Goal: Information Seeking & Learning: Learn about a topic

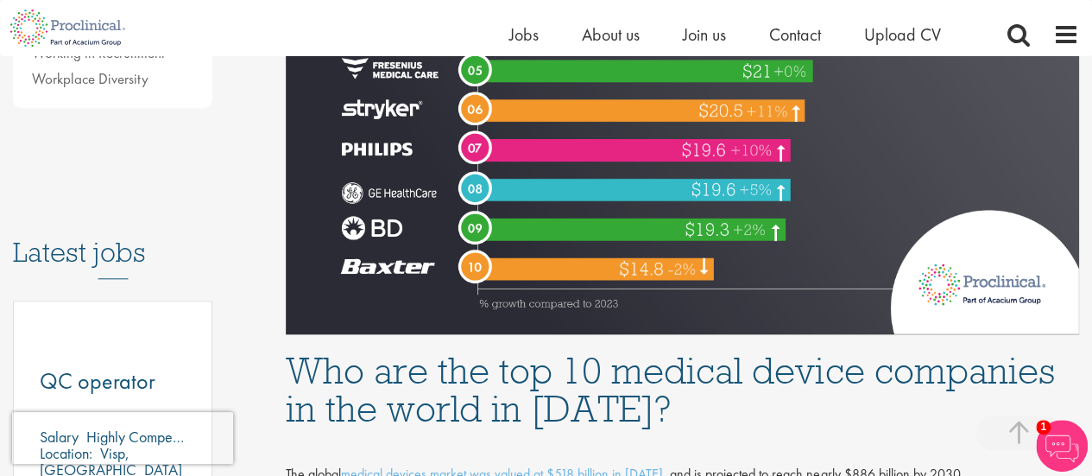
scroll to position [1036, 0]
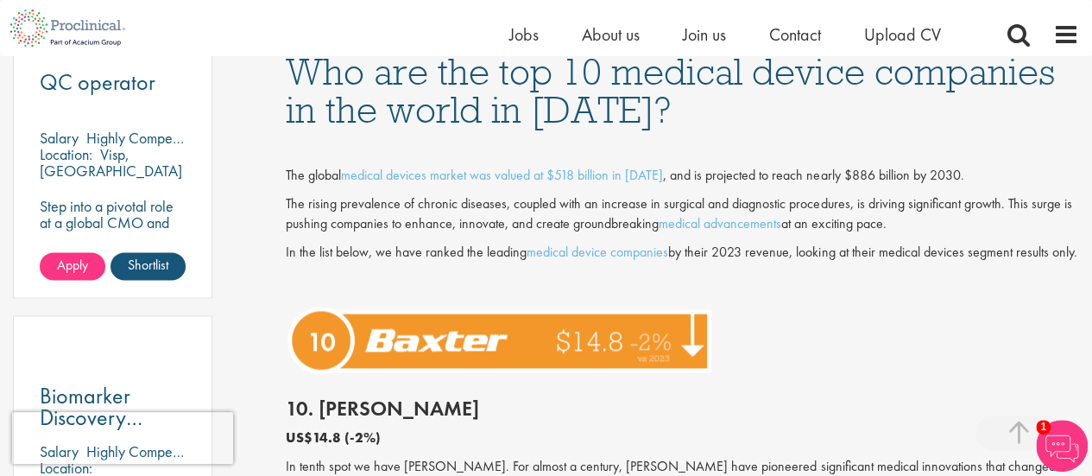
click at [444, 239] on div "The global medical devices market was valued at $518 billion in [DATE] , and is…" at bounding box center [682, 217] width 819 height 161
click at [450, 214] on p "The rising prevalence of chronic diseases, coupled with an increase in surgical…" at bounding box center [682, 214] width 793 height 40
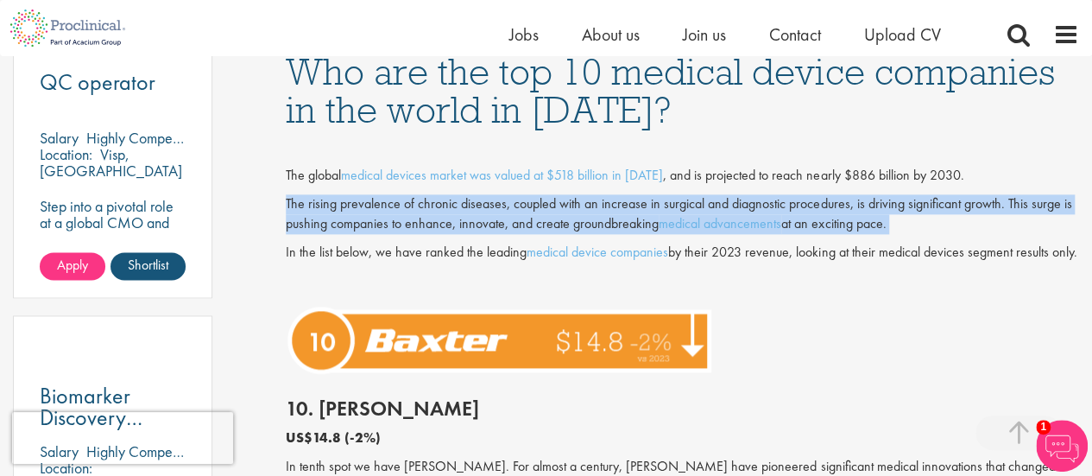
click at [450, 214] on p "The rising prevalence of chronic diseases, coupled with an increase in surgical…" at bounding box center [682, 214] width 793 height 40
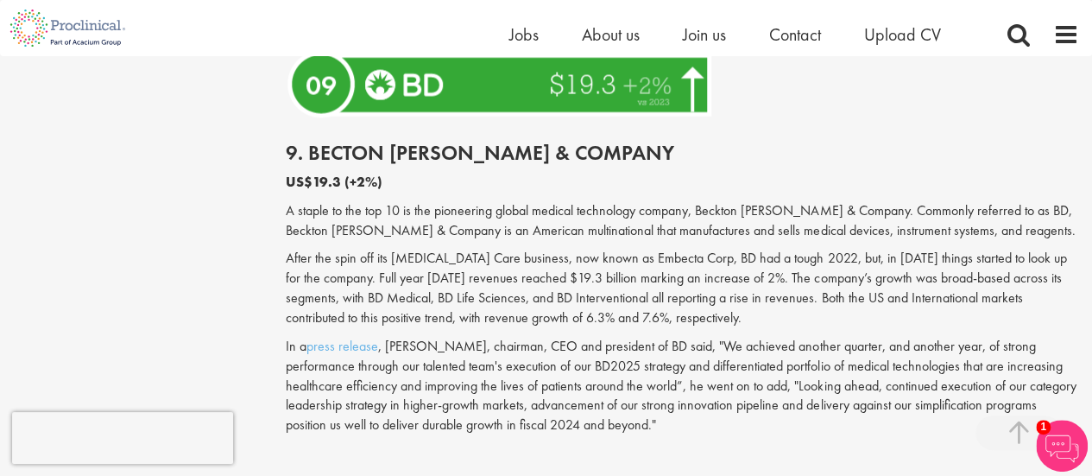
scroll to position [2157, 0]
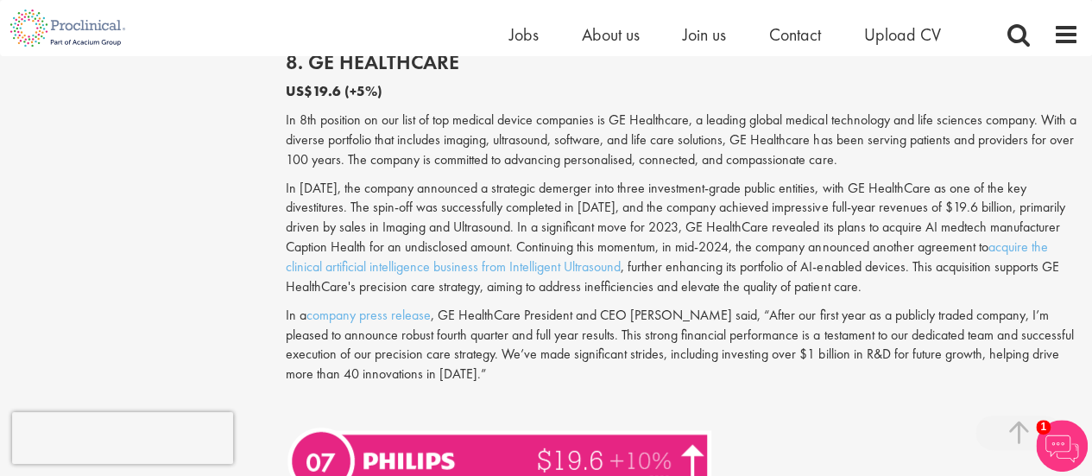
click at [398, 141] on p "In 8th position on our list of top medical device companies is GE Healthcare, a…" at bounding box center [682, 140] width 793 height 60
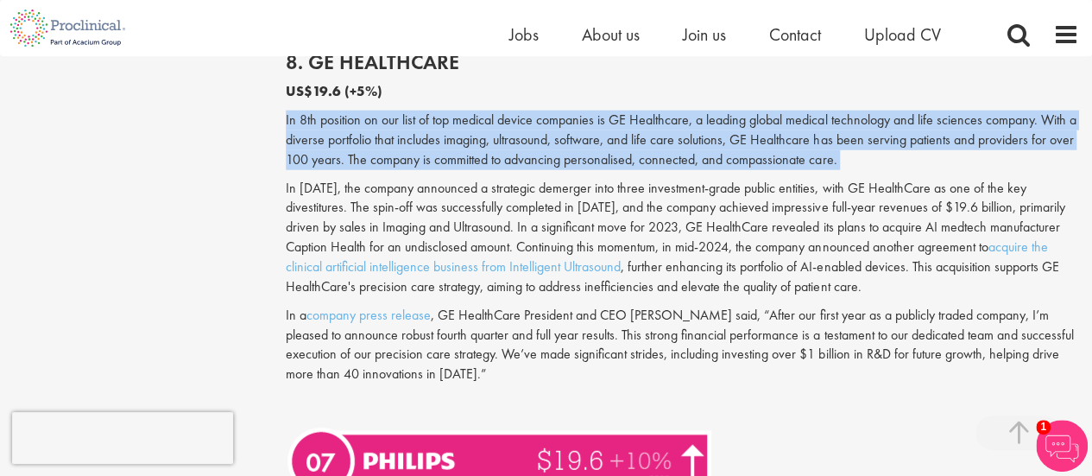
click at [398, 141] on p "In 8th position on our list of top medical device companies is GE Healthcare, a…" at bounding box center [682, 140] width 793 height 60
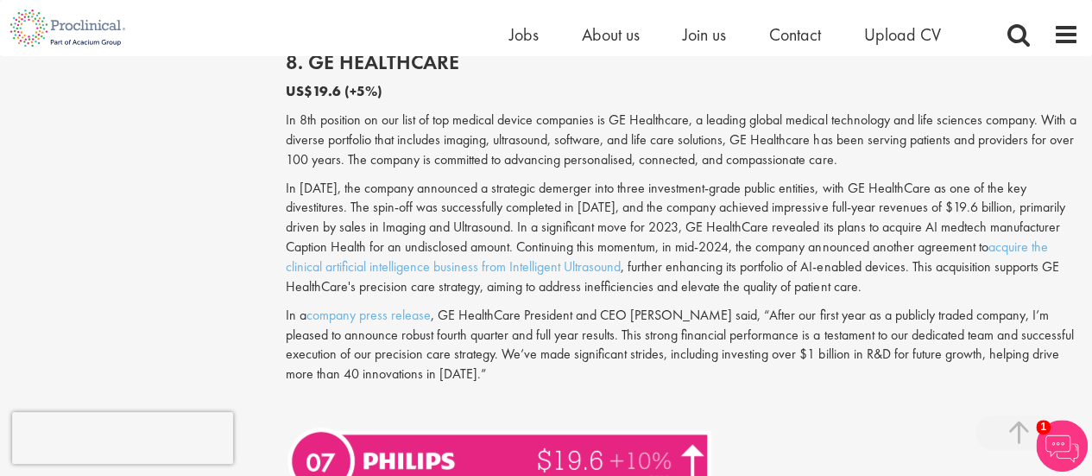
click at [464, 225] on p "In [DATE], the company announced a strategic demerger into three investment-gra…" at bounding box center [682, 238] width 793 height 118
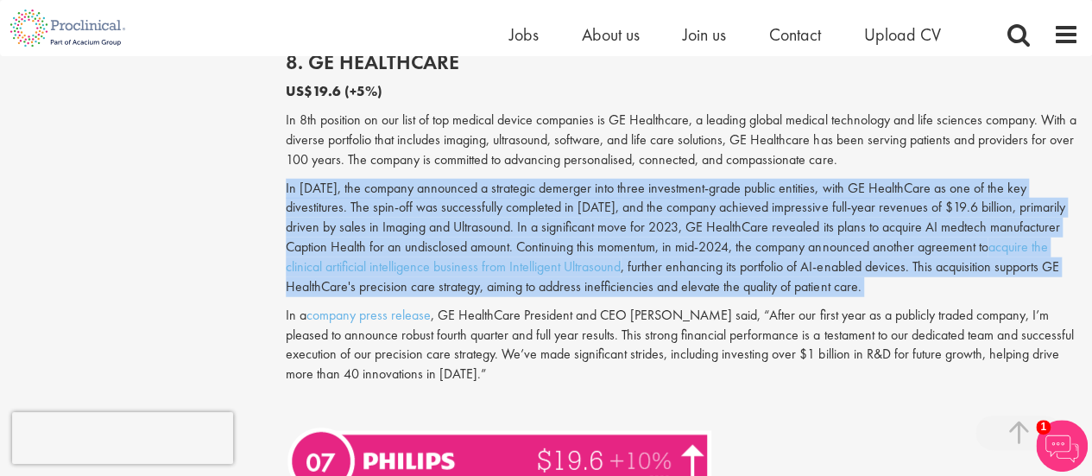
click at [464, 225] on p "In [DATE], the company announced a strategic demerger into three investment-gra…" at bounding box center [682, 238] width 793 height 118
click at [467, 209] on p "In [DATE], the company announced a strategic demerger into three investment-gra…" at bounding box center [682, 238] width 793 height 118
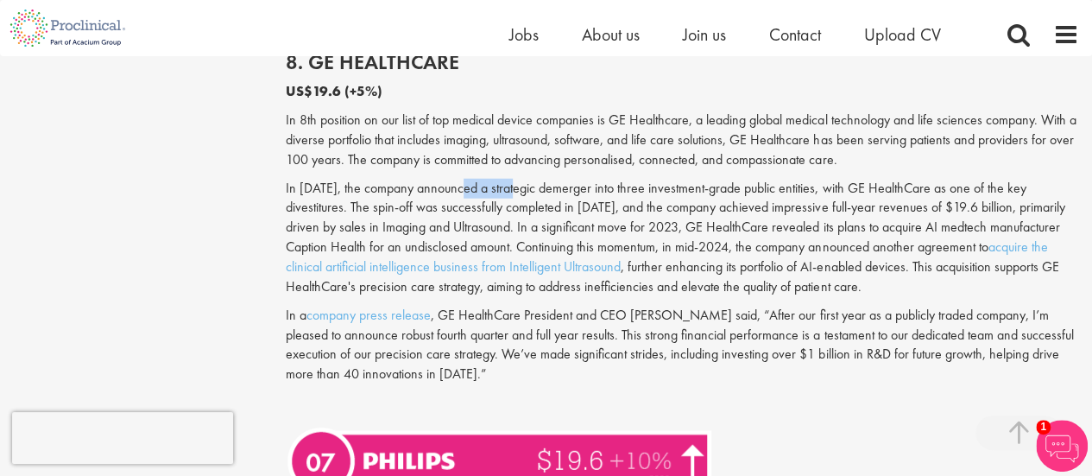
click at [467, 209] on p "In [DATE], the company announced a strategic demerger into three investment-gra…" at bounding box center [682, 238] width 793 height 118
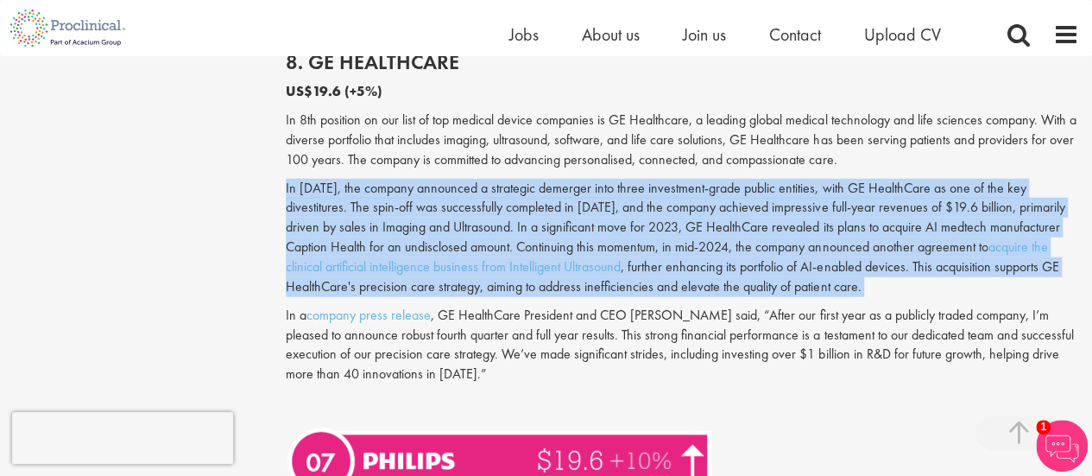
click at [467, 209] on p "In [DATE], the company announced a strategic demerger into three investment-gra…" at bounding box center [682, 238] width 793 height 118
click at [467, 204] on p "In [DATE], the company announced a strategic demerger into three investment-gra…" at bounding box center [682, 238] width 793 height 118
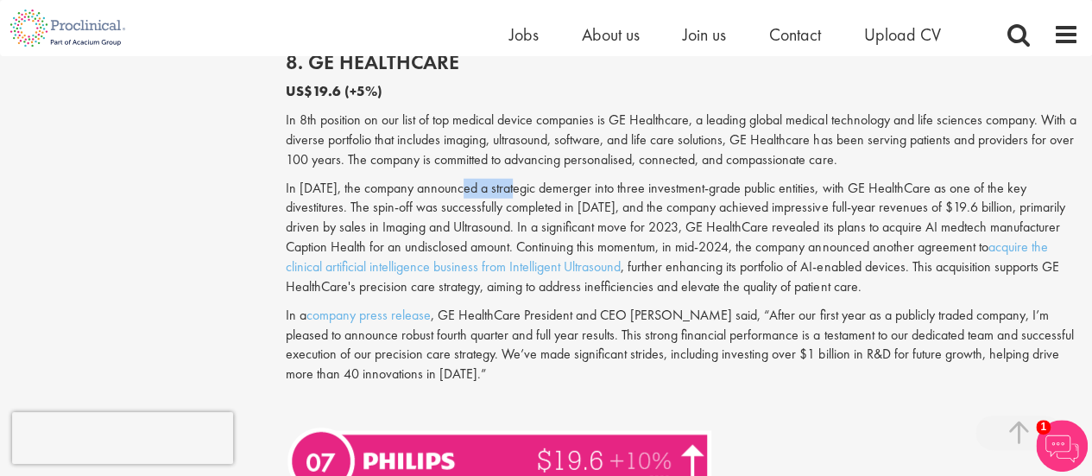
click at [467, 204] on p "In [DATE], the company announced a strategic demerger into three investment-gra…" at bounding box center [682, 238] width 793 height 118
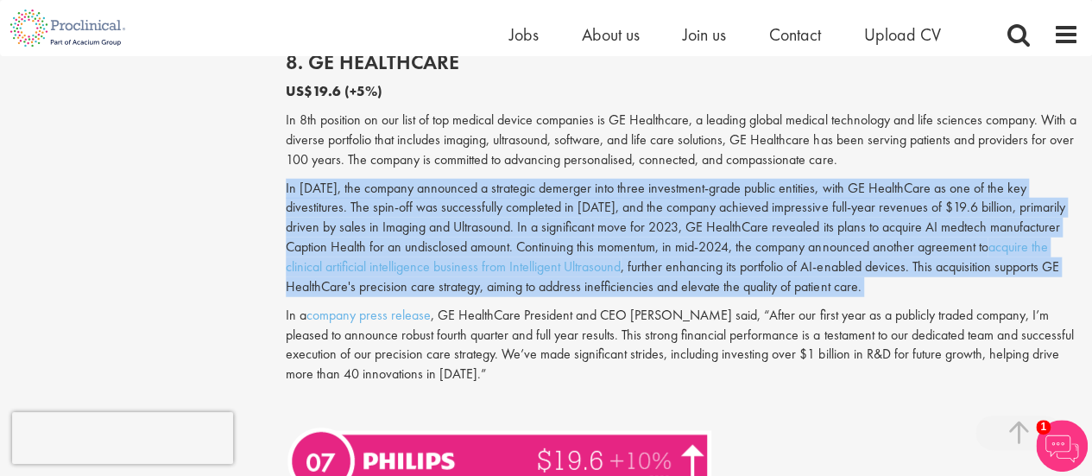
click at [467, 204] on p "In [DATE], the company announced a strategic demerger into three investment-gra…" at bounding box center [682, 238] width 793 height 118
click at [445, 217] on p "In [DATE], the company announced a strategic demerger into three investment-gra…" at bounding box center [682, 238] width 793 height 118
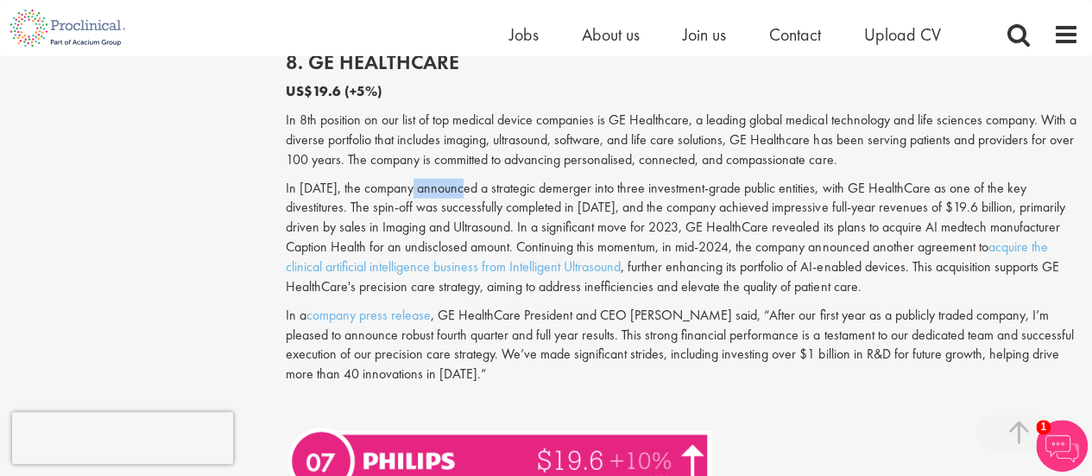
click at [445, 217] on p "In [DATE], the company announced a strategic demerger into three investment-gra…" at bounding box center [682, 238] width 793 height 118
click at [430, 242] on p "In [DATE], the company announced a strategic demerger into three investment-gra…" at bounding box center [682, 238] width 793 height 118
click at [459, 225] on p "In [DATE], the company announced a strategic demerger into three investment-gra…" at bounding box center [682, 238] width 793 height 118
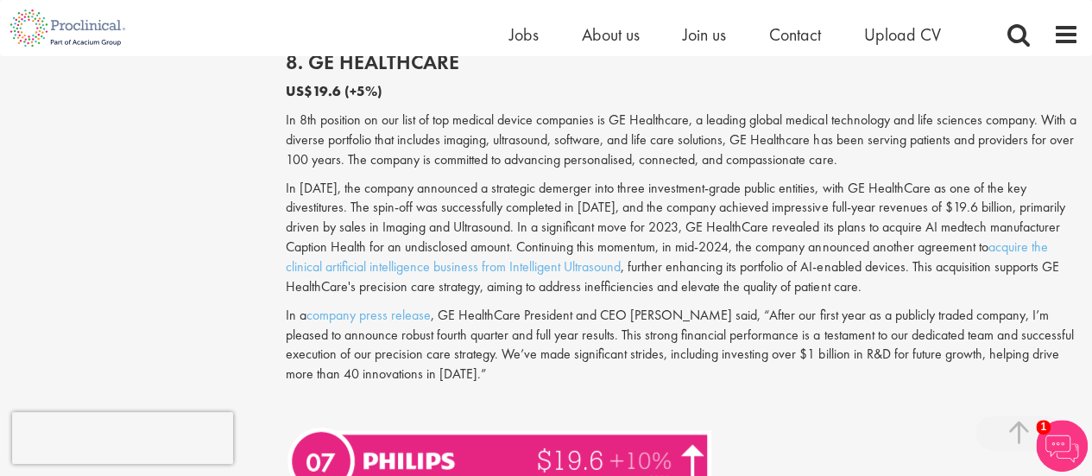
click at [595, 357] on p "In a company press release , GE HealthCare President and CEO [PERSON_NAME] said…" at bounding box center [682, 345] width 793 height 79
click at [596, 341] on p "In a company press release , GE HealthCare President and CEO [PERSON_NAME] said…" at bounding box center [682, 345] width 793 height 79
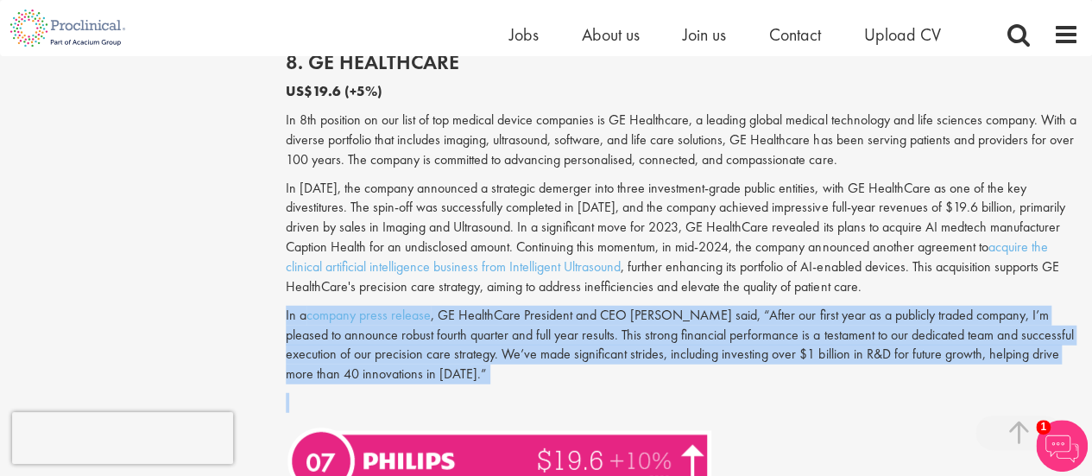
click at [596, 341] on p "In a company press release , GE HealthCare President and CEO [PERSON_NAME] said…" at bounding box center [682, 345] width 793 height 79
click at [588, 344] on p "In a company press release , GE HealthCare President and CEO [PERSON_NAME] said…" at bounding box center [682, 345] width 793 height 79
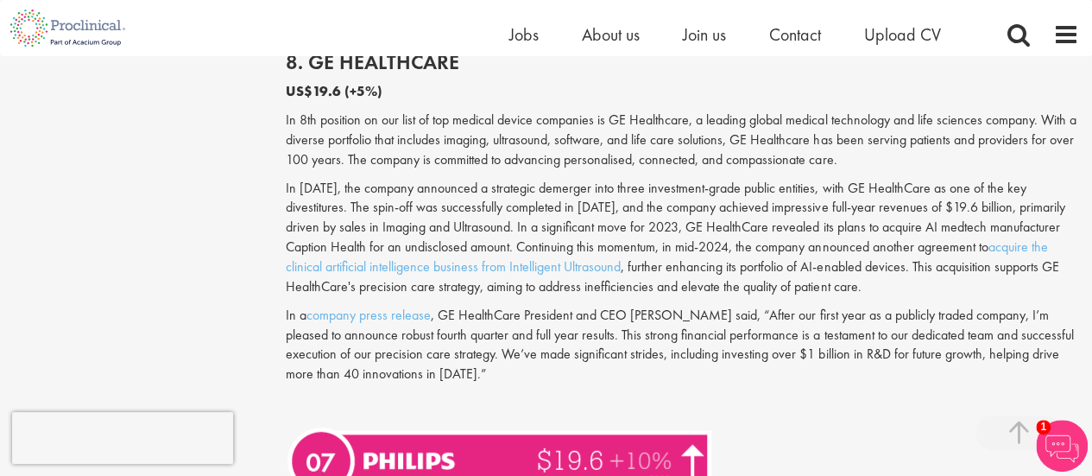
click at [585, 342] on p "In a company press release , GE HealthCare President and CEO [PERSON_NAME] said…" at bounding box center [682, 345] width 793 height 79
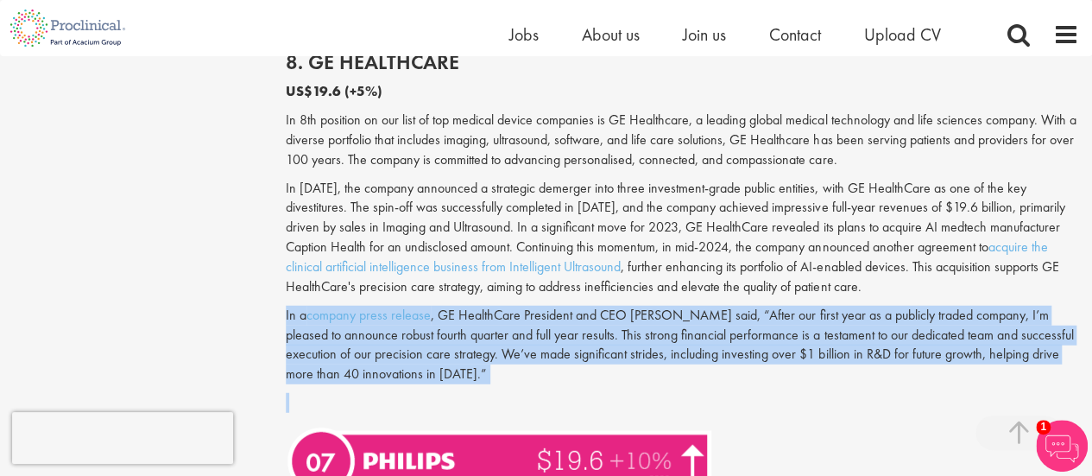
click at [585, 342] on p "In a company press release , GE HealthCare President and CEO [PERSON_NAME] said…" at bounding box center [682, 345] width 793 height 79
click at [585, 341] on p "In a company press release , GE HealthCare President and CEO [PERSON_NAME] said…" at bounding box center [682, 345] width 793 height 79
click at [585, 332] on p "In a company press release , GE HealthCare President and CEO [PERSON_NAME] said…" at bounding box center [682, 345] width 793 height 79
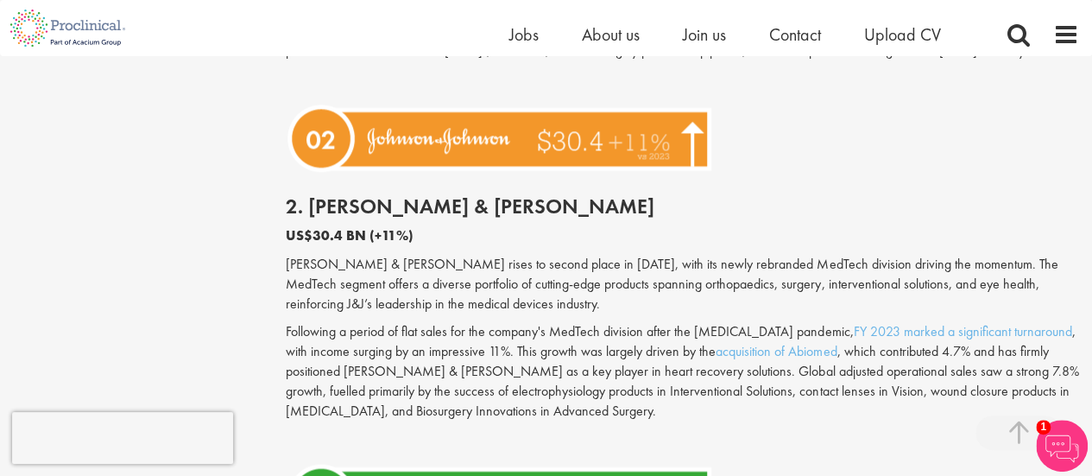
scroll to position [4574, 0]
